Goal: Transaction & Acquisition: Purchase product/service

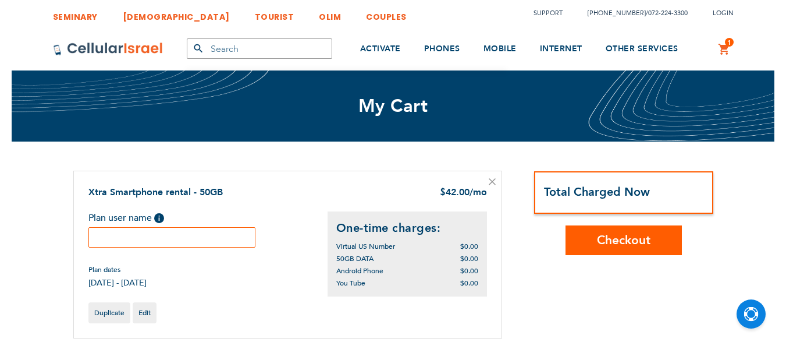
scroll to position [12, 0]
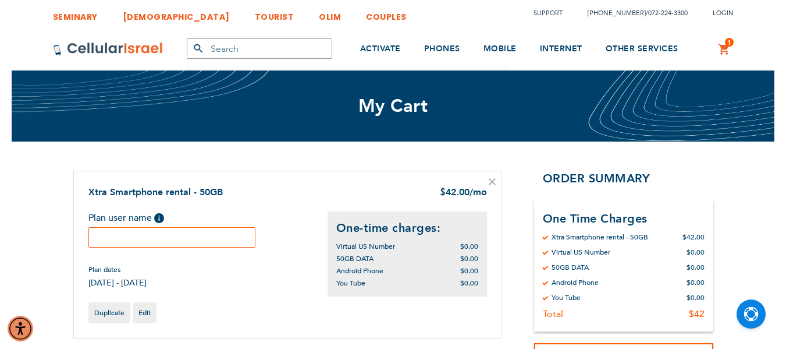
click at [144, 236] on input "text" at bounding box center [172, 237] width 168 height 20
type input "[PERSON_NAME]"
click at [280, 281] on div "Plan dates [DATE] - [DATE]" at bounding box center [207, 276] width 239 height 23
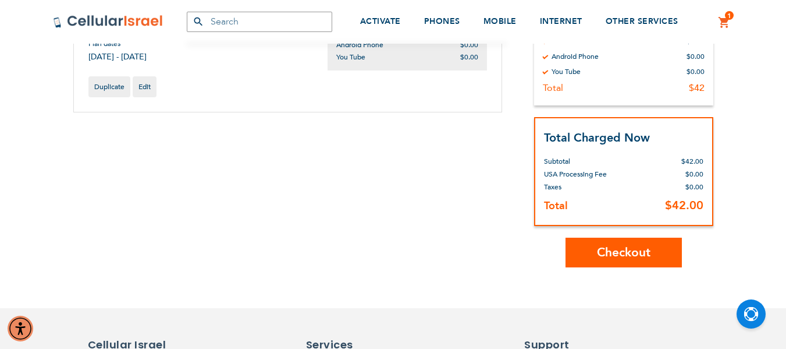
scroll to position [224, 0]
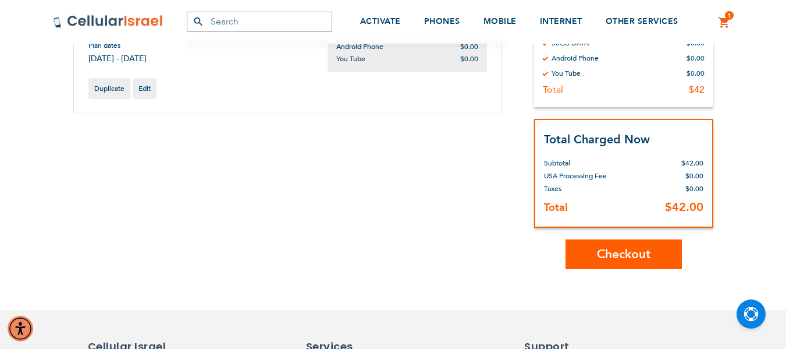
click at [621, 251] on span "Checkout" at bounding box center [624, 254] width 54 height 17
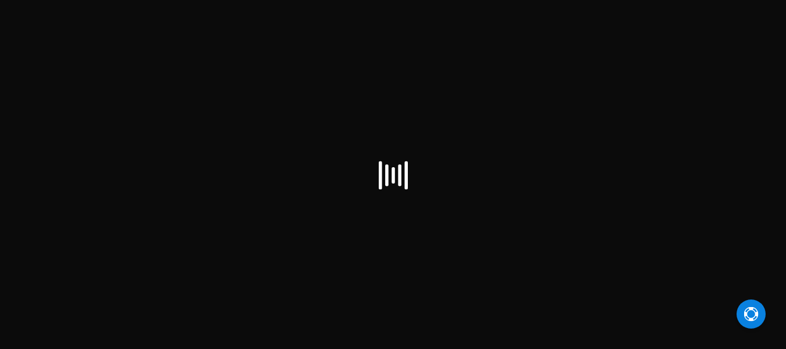
scroll to position [12, 0]
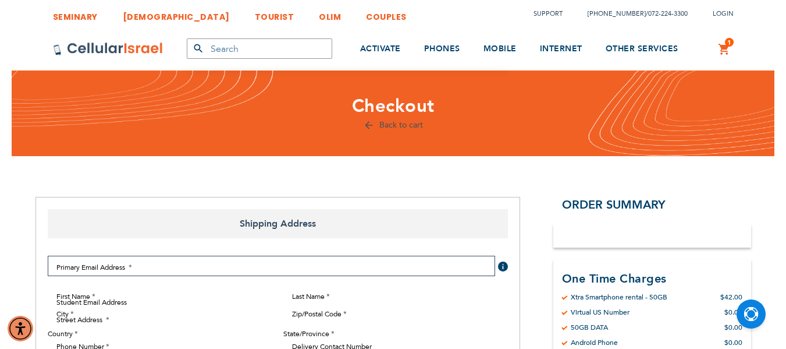
select select "US"
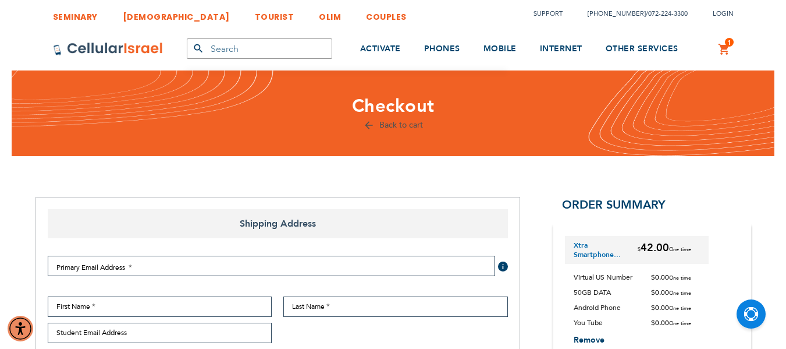
checkbox input "false"
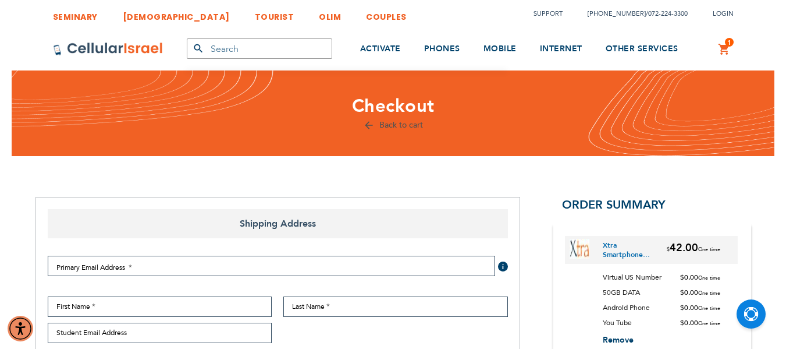
select select "US"
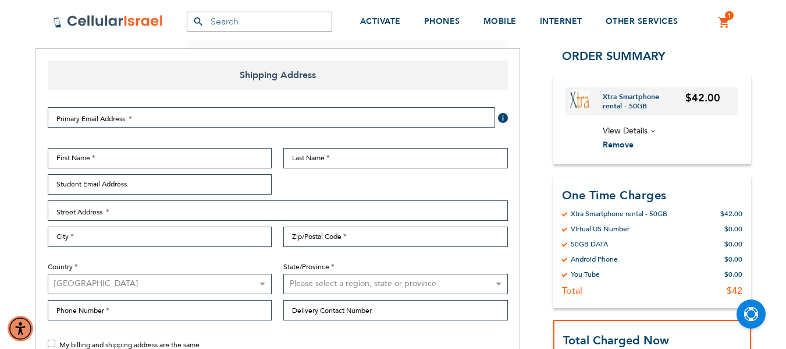
scroll to position [162, 0]
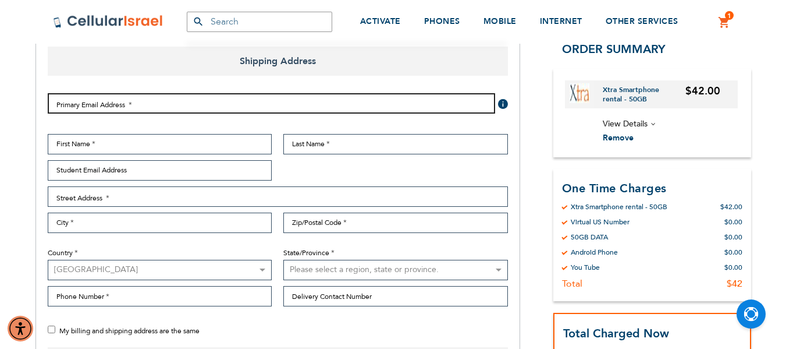
click at [160, 108] on input "Email Address" at bounding box center [272, 103] width 448 height 20
type input "mirdina36@gmail.com"
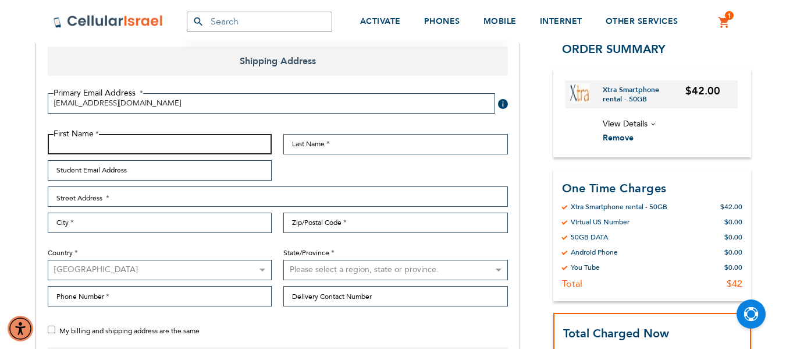
click at [110, 147] on input "First Name" at bounding box center [160, 144] width 225 height 20
type input "Chanania"
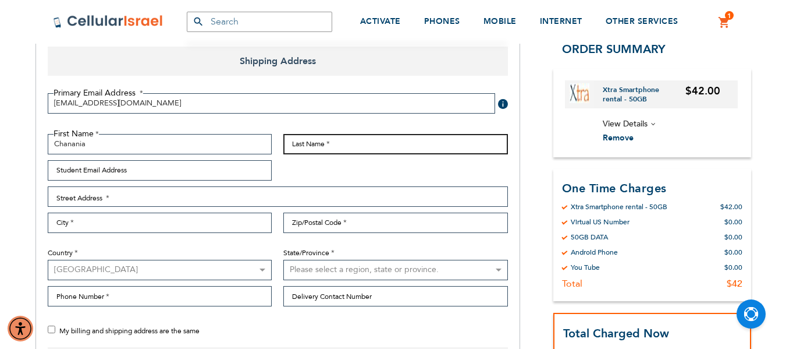
type input "Orent"
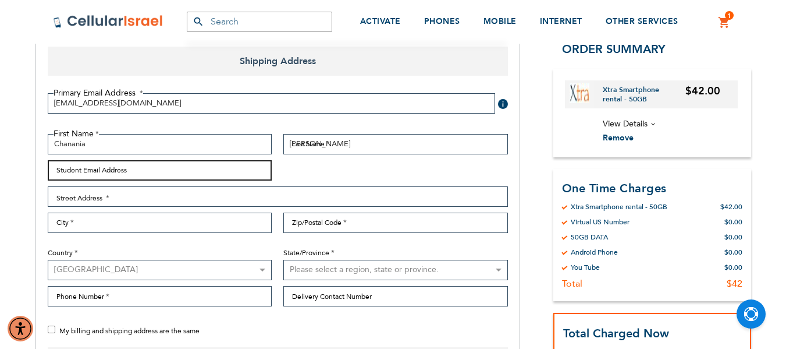
type input "chorent@optonline.net"
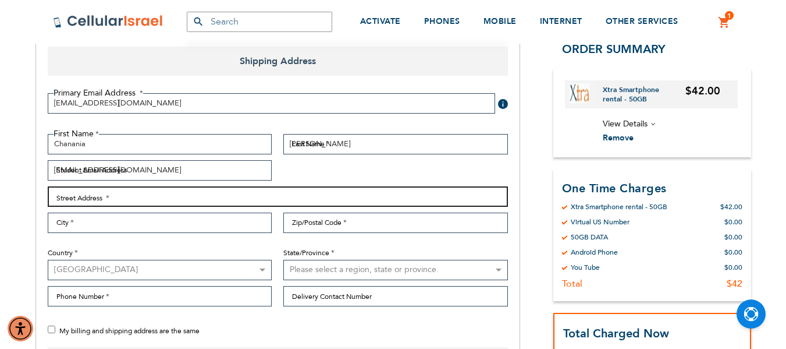
type input "176 Patricia Place"
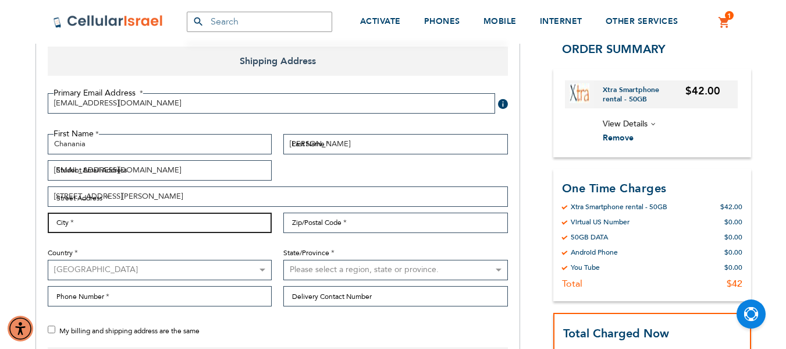
type input "Clifton"
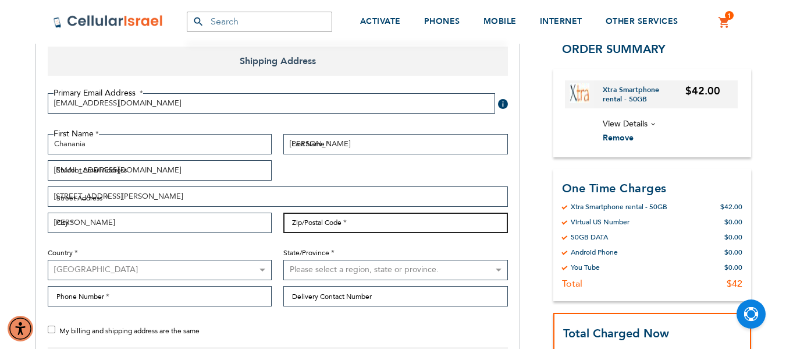
type input "07012"
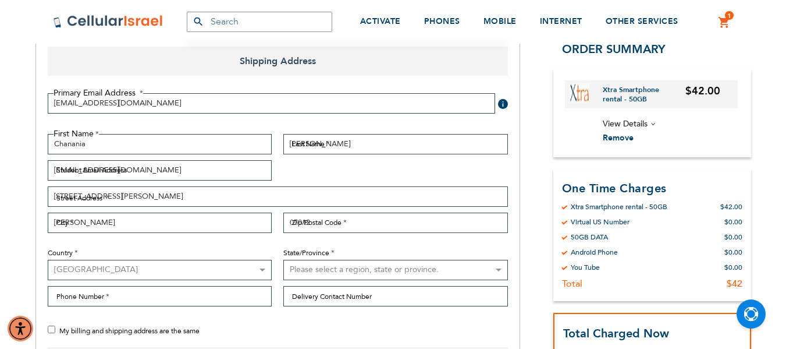
select select "41"
type input "9732196502"
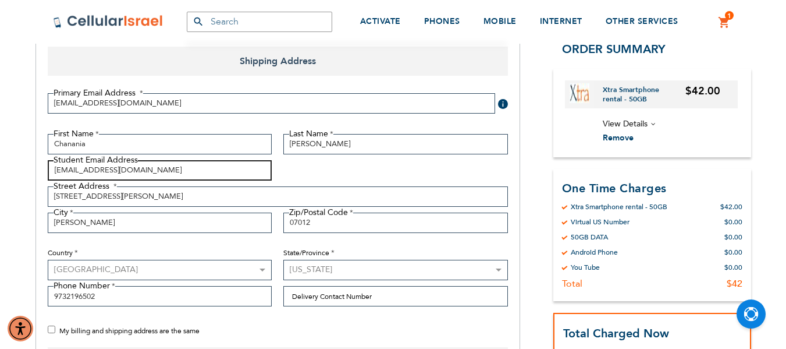
drag, startPoint x: 167, startPoint y: 172, endPoint x: 158, endPoint y: 244, distance: 72.8
click at [158, 244] on div "First Name Chanania Last Name Orent Student Email Address chorent@optonline.net…" at bounding box center [278, 223] width 472 height 179
type input "chorent613@gmail.com"
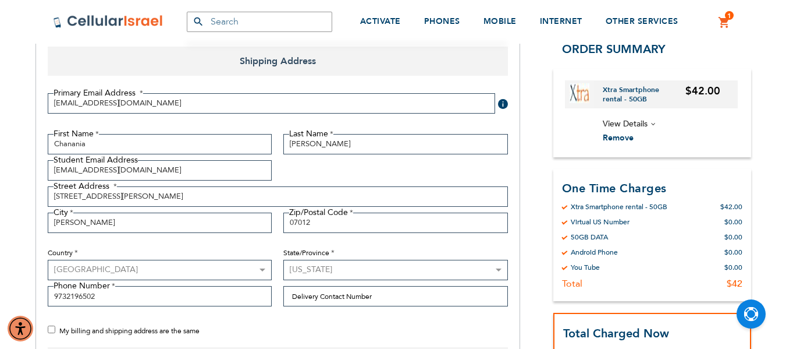
drag, startPoint x: 125, startPoint y: 297, endPoint x: 80, endPoint y: 299, distance: 44.2
click at [80, 299] on input "9732196502" at bounding box center [160, 296] width 225 height 20
type input "9732195525"
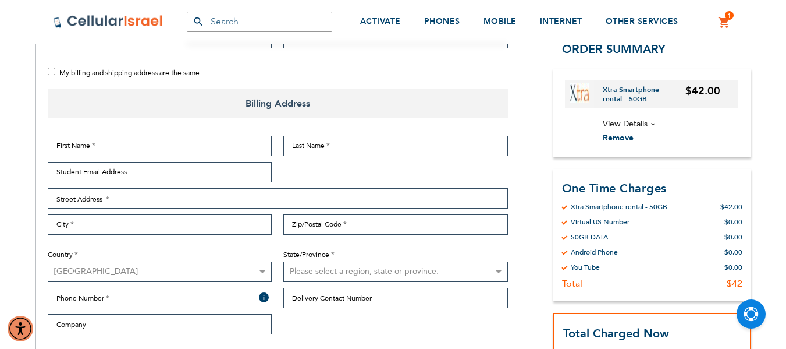
scroll to position [445, 0]
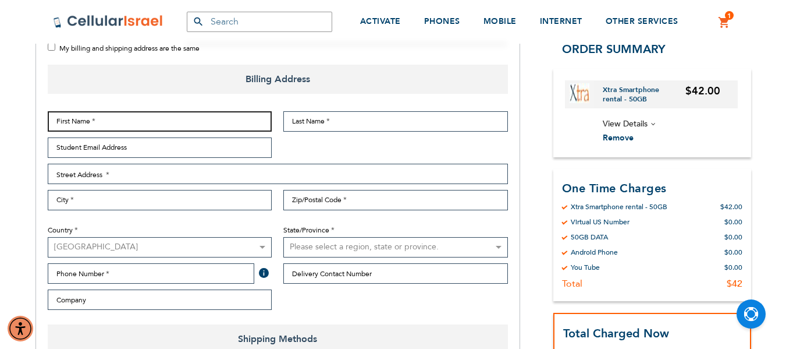
click at [211, 123] on input "First Name" at bounding box center [160, 121] width 225 height 20
type input "Chanania"
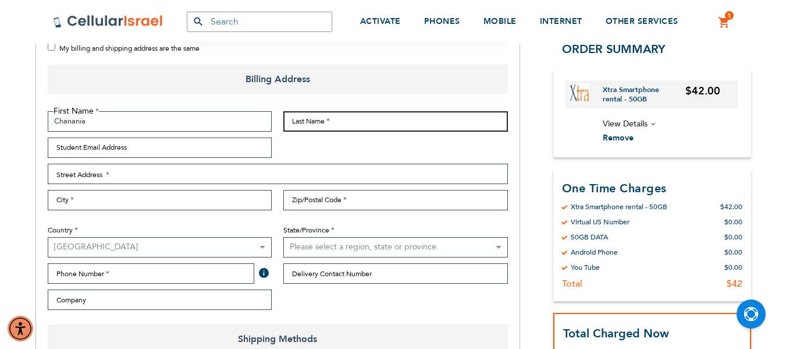
type input "Orent"
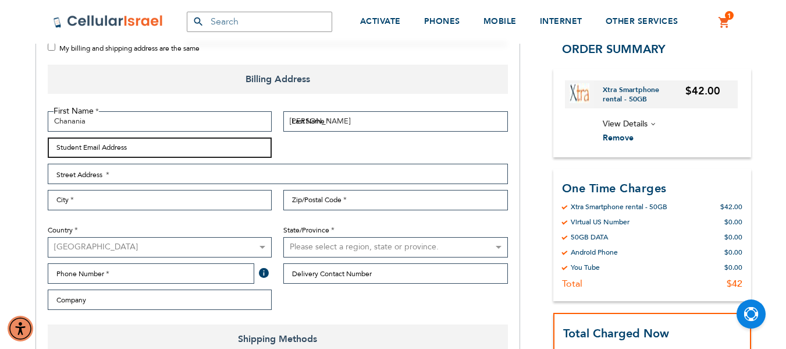
type input "chorent@optonline.net"
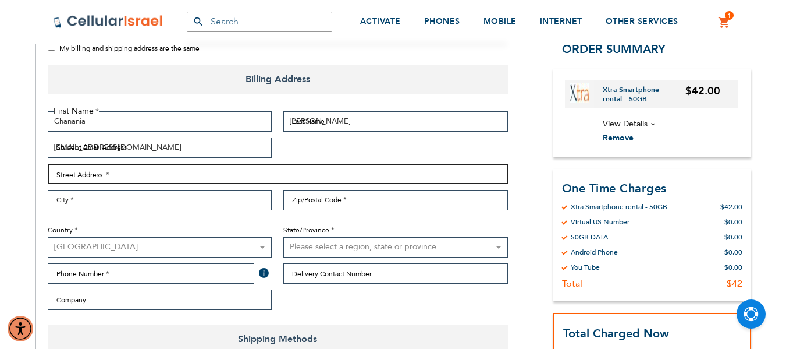
type input "176 Patricia Place"
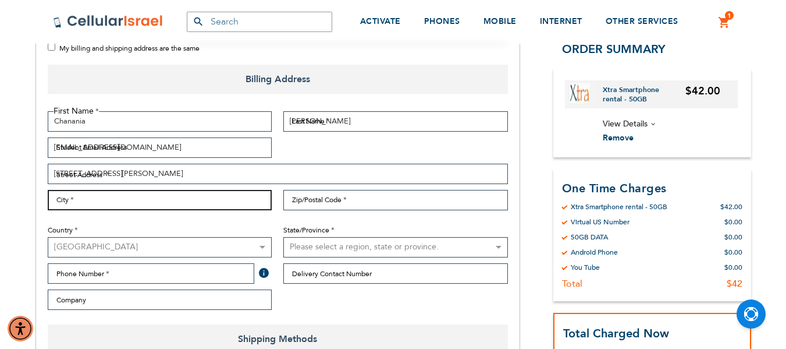
type input "Clifton"
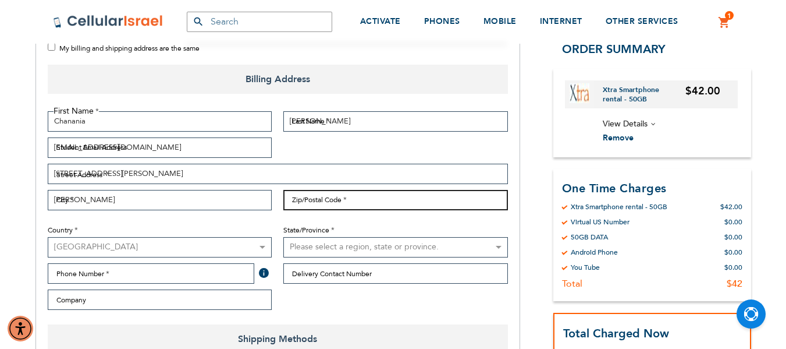
type input "07012"
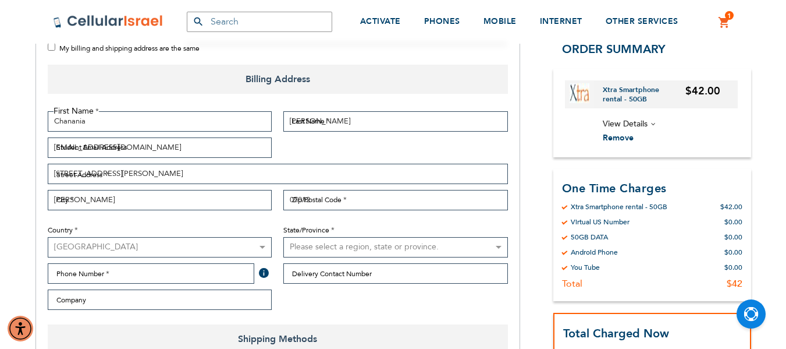
select select "41"
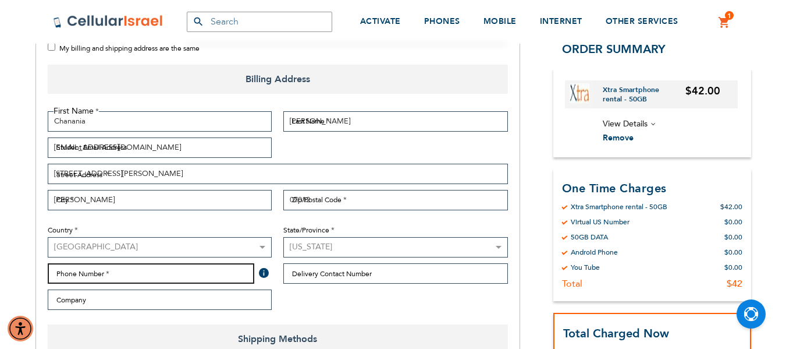
type input "9732196502"
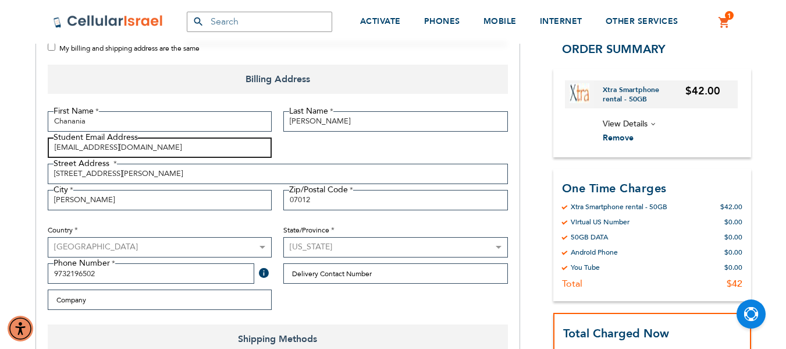
click at [152, 148] on input "chorent@optonline.net" at bounding box center [160, 147] width 225 height 20
type input "chorent613@gmail.com"
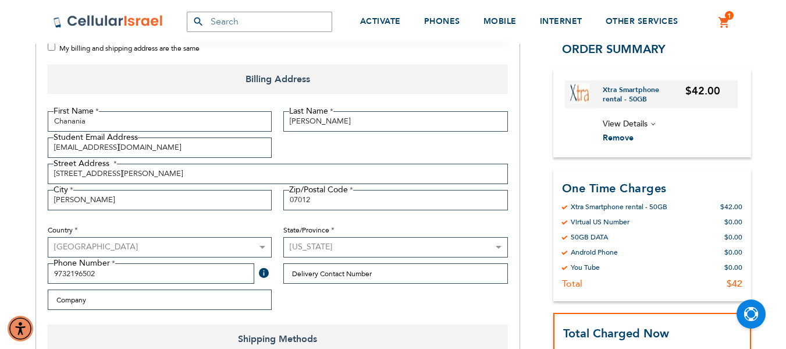
drag, startPoint x: 80, startPoint y: 274, endPoint x: 98, endPoint y: 274, distance: 17.5
click at [98, 274] on input "9732196502" at bounding box center [151, 273] width 207 height 20
type input "9732195525"
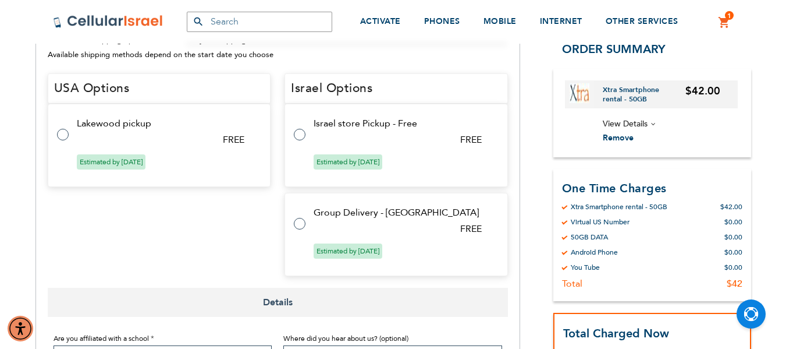
scroll to position [787, 0]
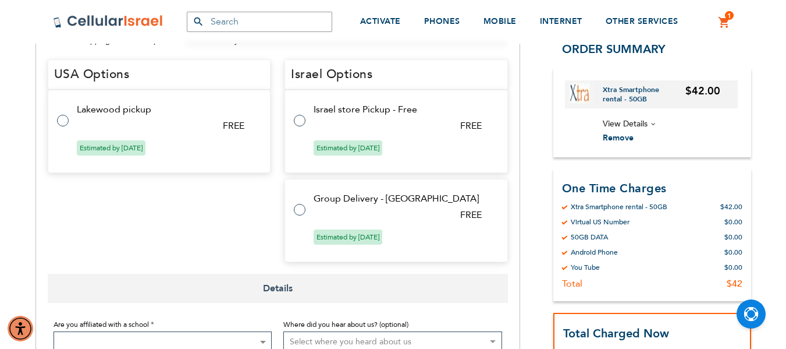
click at [298, 113] on label at bounding box center [305, 113] width 23 height 0
radio input "true"
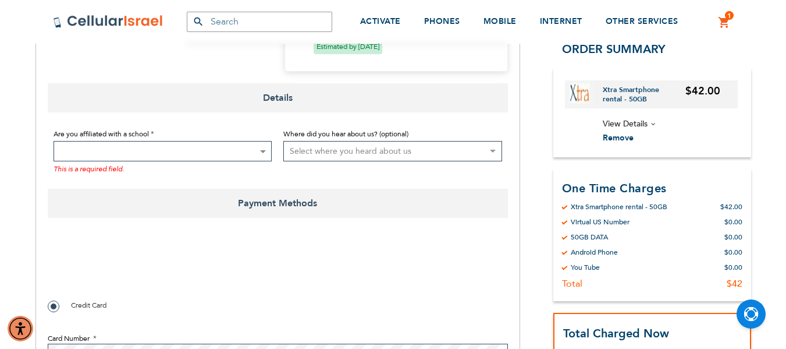
scroll to position [701, 0]
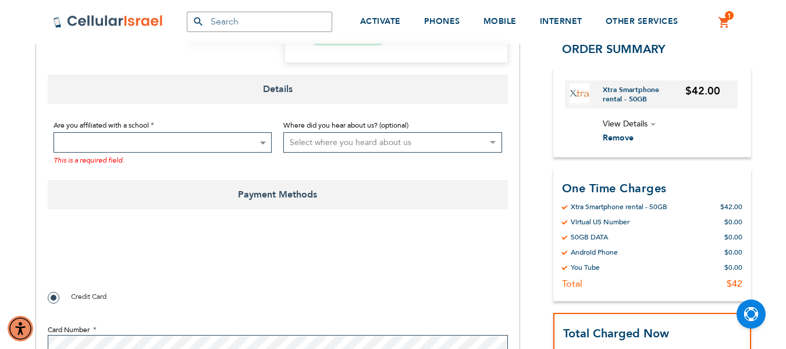
click at [256, 149] on span at bounding box center [163, 142] width 219 height 20
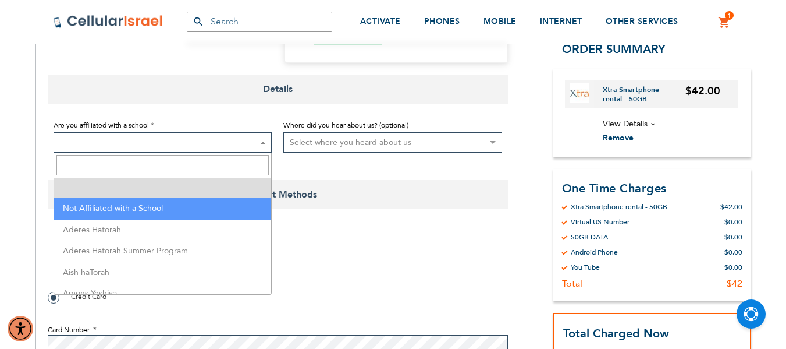
select select "199"
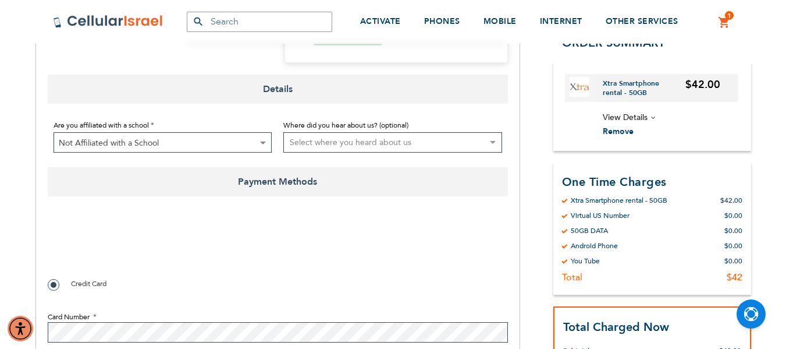
click at [364, 148] on select "Select where you heard about us Existing Customer Friend Other School/Group BP …" at bounding box center [392, 142] width 219 height 20
select select "2"
click at [283, 132] on select "Select where you heard about us Existing Customer Friend Other School/Group BP …" at bounding box center [392, 142] width 219 height 20
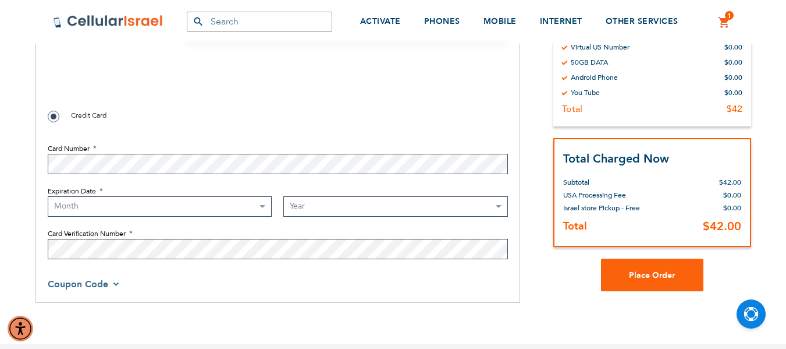
scroll to position [875, 0]
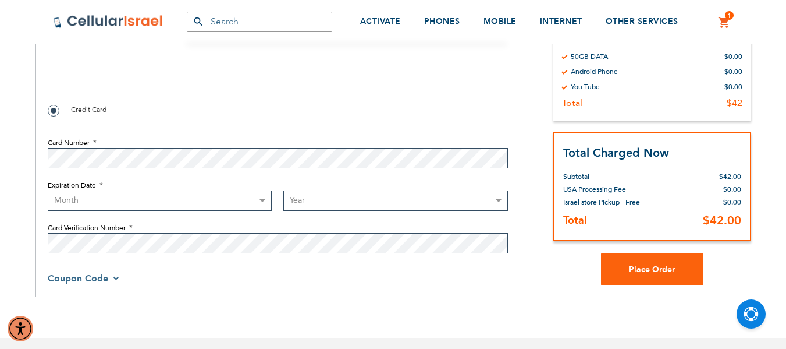
checkbox input "true"
select select "1"
select select "2027"
click at [111, 277] on span "Coupon Code" at bounding box center [84, 278] width 72 height 13
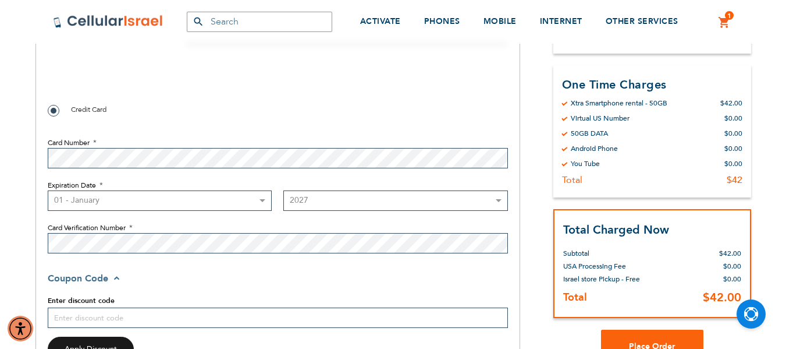
click at [114, 278] on span "Coupon Code" at bounding box center [85, 278] width 75 height 13
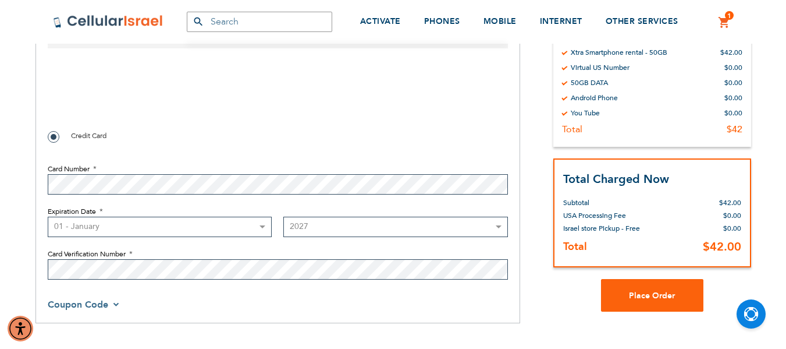
scroll to position [851, 0]
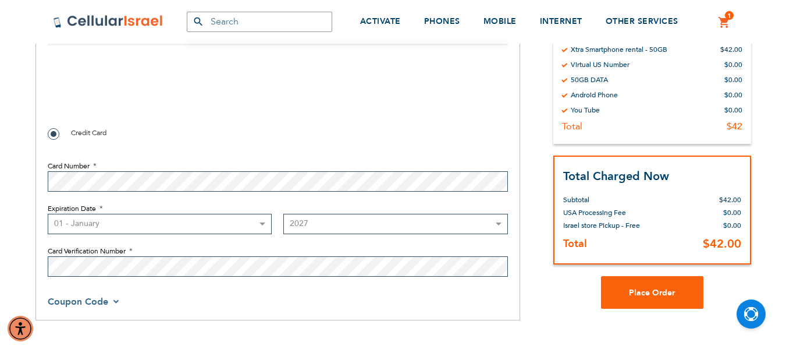
checkbox input "true"
click at [116, 301] on span "Coupon Code" at bounding box center [84, 301] width 72 height 13
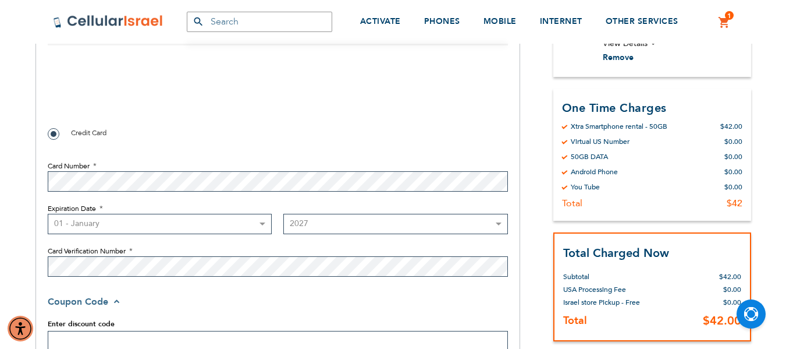
click at [112, 343] on input "Enter discount code" at bounding box center [278, 341] width 460 height 20
paste input "kol16"
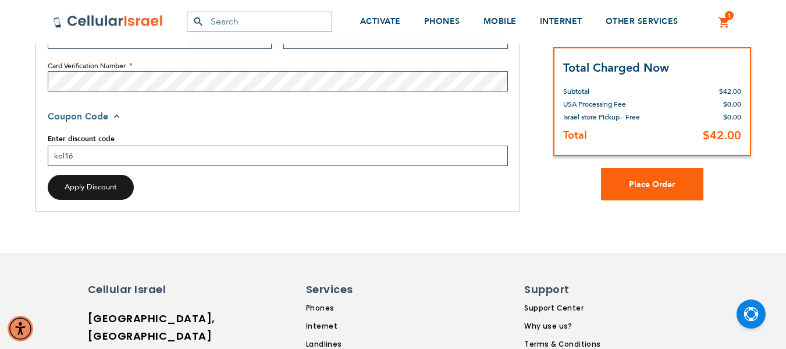
scroll to position [1046, 0]
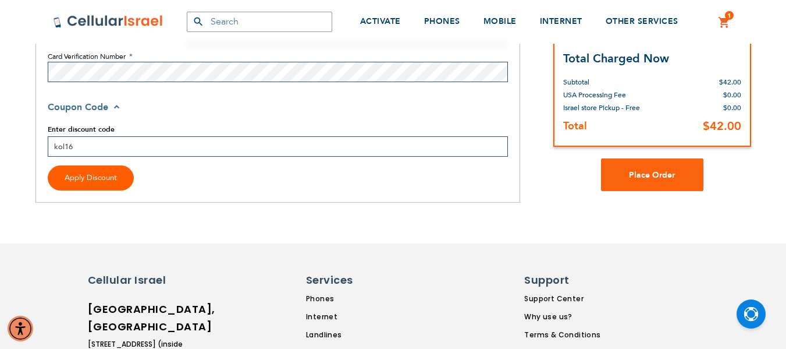
type input "kol16"
click at [91, 183] on button "Apply Discount" at bounding box center [91, 177] width 86 height 25
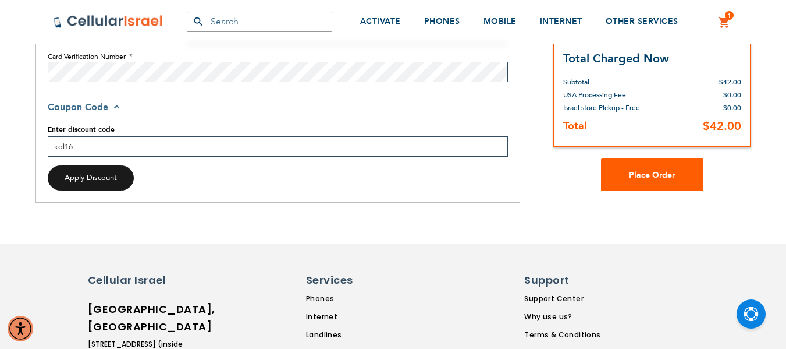
click at [637, 177] on span "Place Order" at bounding box center [652, 174] width 46 height 11
